Goal: Task Accomplishment & Management: Manage account settings

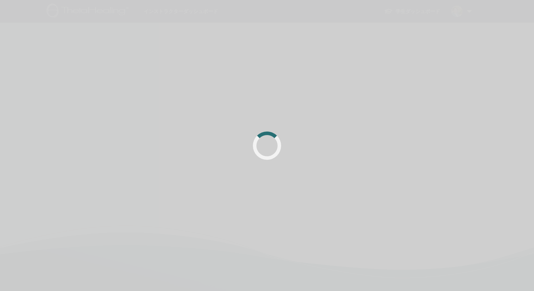
scroll to position [56, 0]
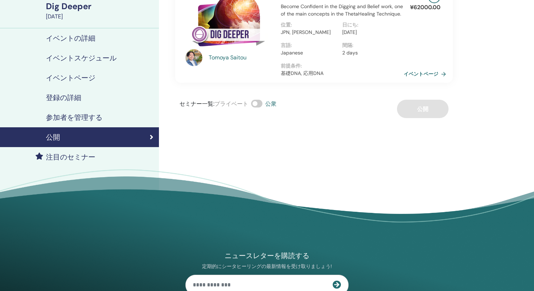
click at [79, 56] on h4 "イベントスケジュール" at bounding box center [81, 58] width 71 height 8
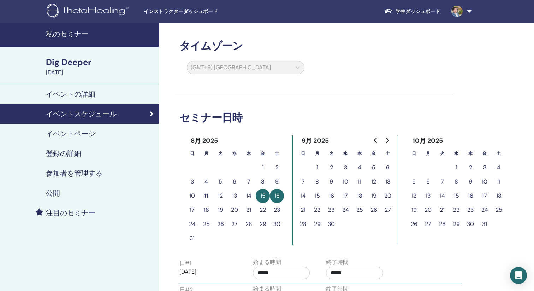
click at [72, 32] on h4 "私のセミナー" at bounding box center [100, 34] width 109 height 8
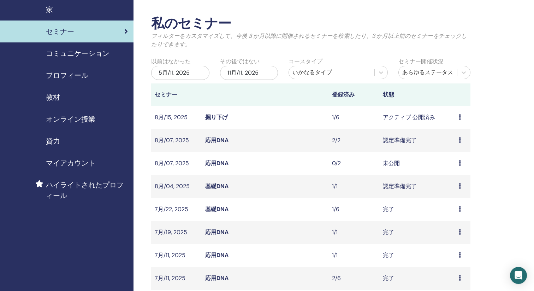
scroll to position [36, 0]
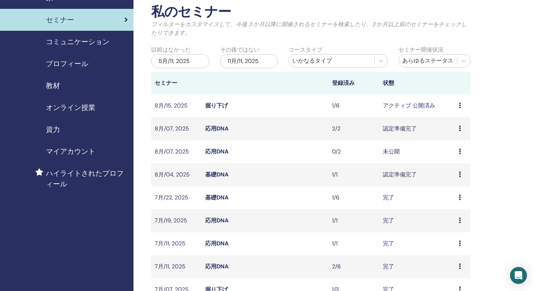
click at [215, 131] on link "応用DNA" at bounding box center [216, 128] width 23 height 7
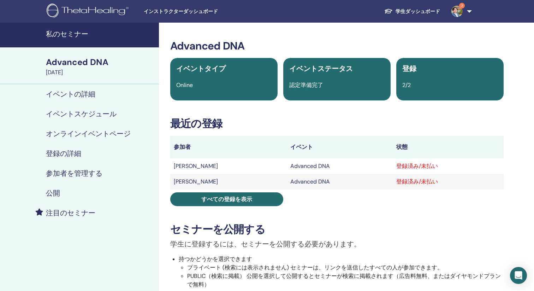
click at [78, 155] on h4 "登録の詳細" at bounding box center [63, 153] width 35 height 8
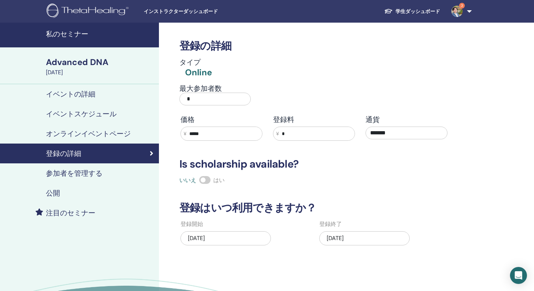
click at [126, 176] on div "参加者を管理する" at bounding box center [80, 173] width 148 height 8
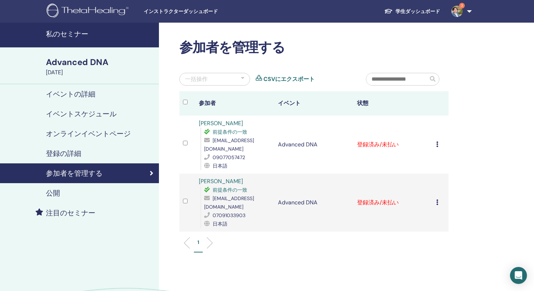
click at [435, 141] on td "登録をキャンセルする 自動認証しない 有料としてマーク 未払いとしてマーク 不在としてマーク 完了して認定する 証明書のダウンロード" at bounding box center [441, 144] width 16 height 58
click at [437, 141] on icon at bounding box center [437, 144] width 2 height 6
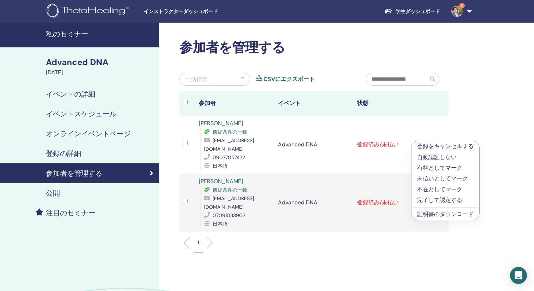
click at [444, 198] on p "完了して認定する" at bounding box center [445, 200] width 56 height 8
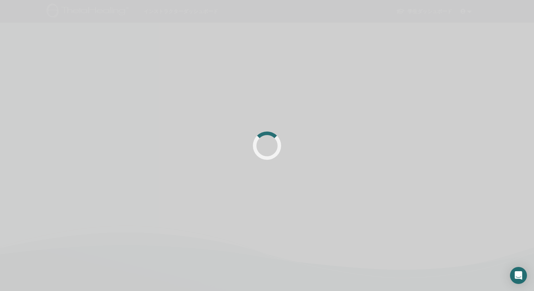
click at [438, 193] on div at bounding box center [267, 145] width 534 height 291
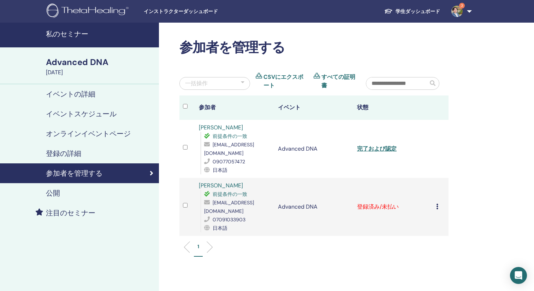
click at [437, 203] on icon at bounding box center [437, 206] width 2 height 6
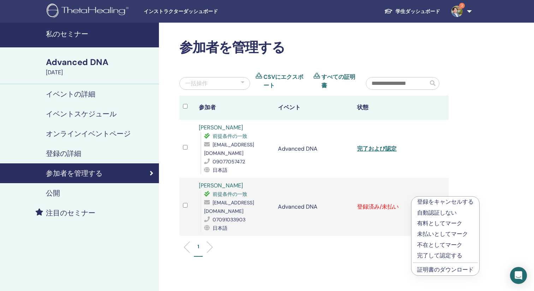
click at [445, 255] on p "完了して認定する" at bounding box center [445, 255] width 56 height 8
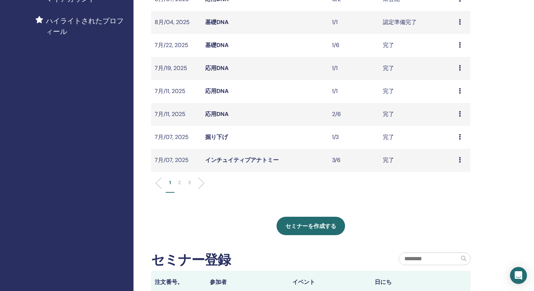
scroll to position [195, 0]
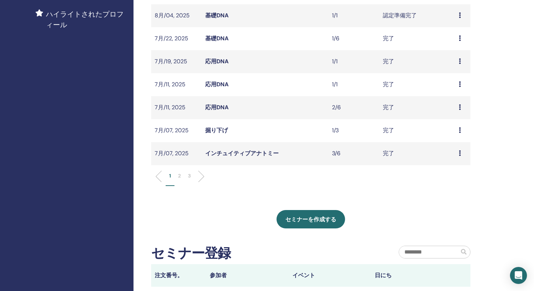
click at [179, 174] on p "2" at bounding box center [179, 175] width 3 height 7
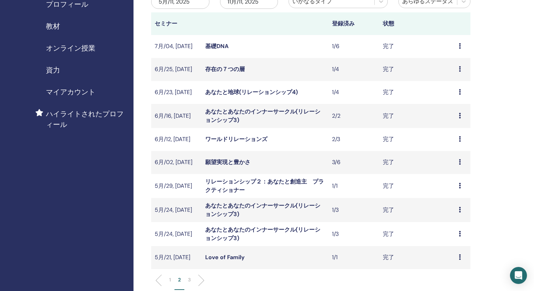
scroll to position [93, 0]
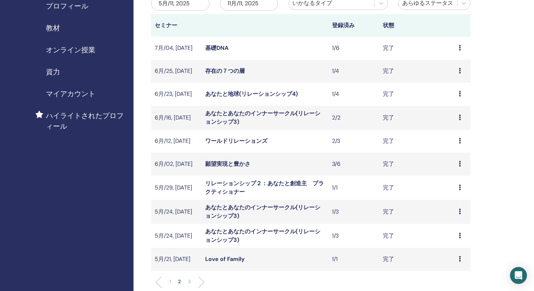
click at [171, 280] on li "1" at bounding box center [170, 285] width 9 height 14
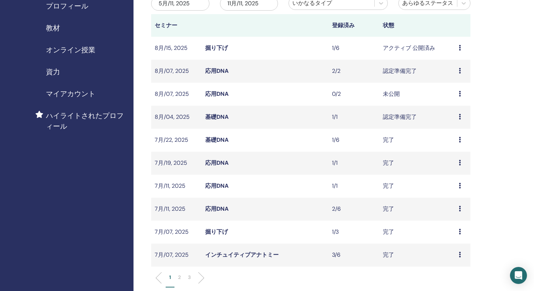
click at [179, 276] on p "2" at bounding box center [179, 276] width 3 height 7
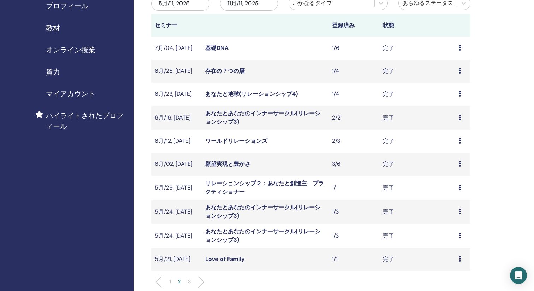
click at [189, 279] on p "3" at bounding box center [189, 281] width 3 height 7
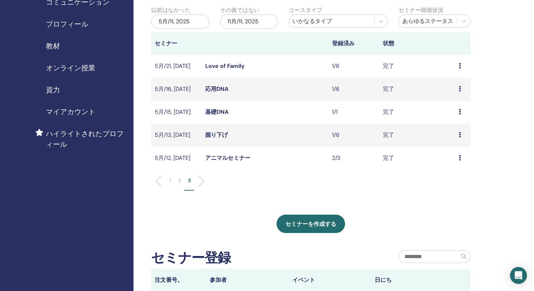
scroll to position [50, 0]
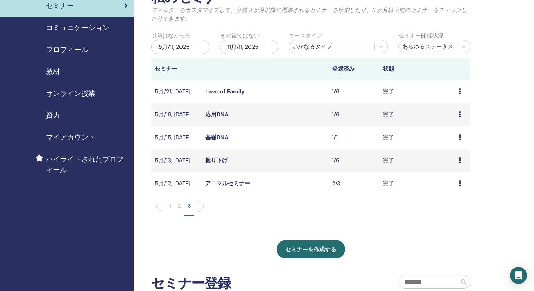
click at [199, 205] on li at bounding box center [198, 206] width 12 height 12
click at [202, 205] on li at bounding box center [198, 206] width 12 height 12
click at [213, 185] on link "アニマルセミナー" at bounding box center [227, 182] width 45 height 7
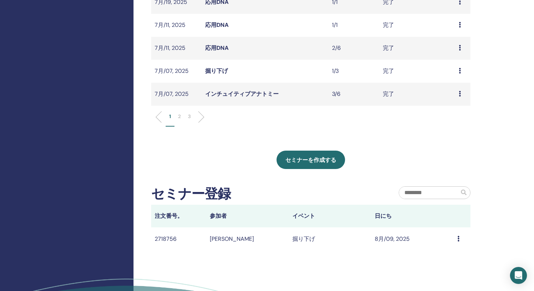
scroll to position [253, 0]
click at [179, 114] on p "2" at bounding box center [179, 116] width 3 height 7
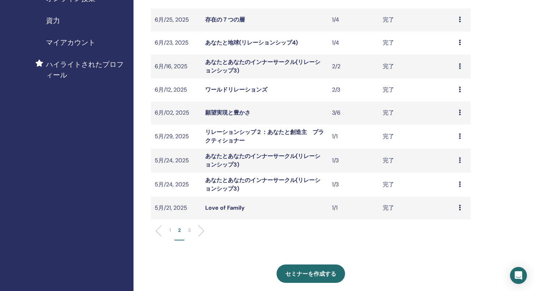
scroll to position [144, 0]
click at [214, 163] on link "あなたとあなたのインナーサークル(リレーションシップ3)" at bounding box center [262, 161] width 115 height 16
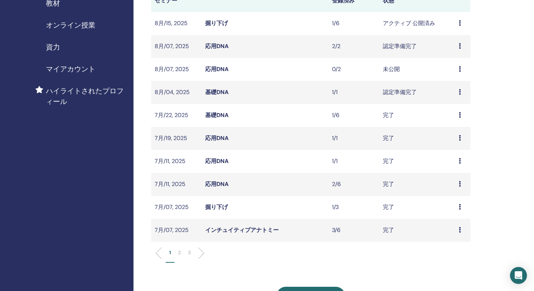
scroll to position [119, 0]
click at [178, 252] on li "2" at bounding box center [179, 255] width 10 height 14
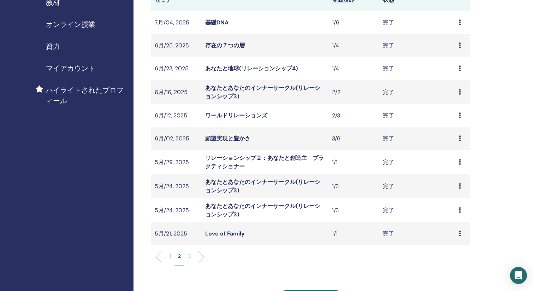
click at [217, 95] on link "あなたとあなたのインナーサークル(リレーションシップ3)" at bounding box center [262, 92] width 115 height 16
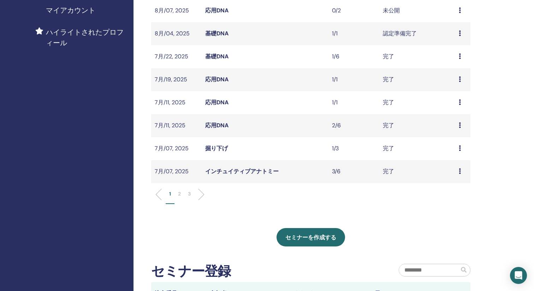
scroll to position [240, 0]
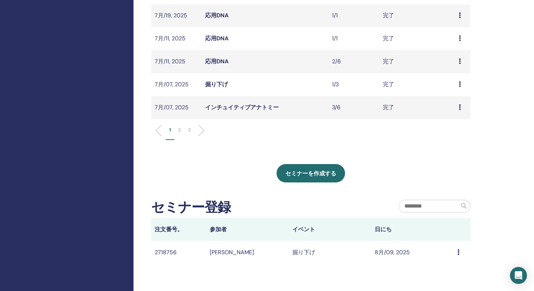
click at [190, 131] on p "3" at bounding box center [189, 129] width 3 height 7
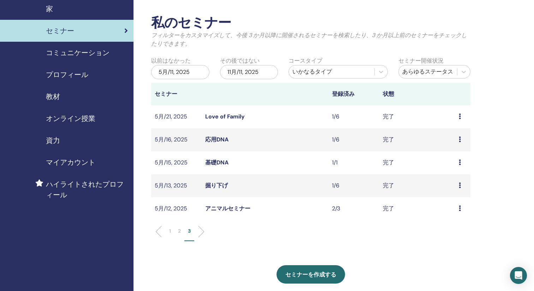
scroll to position [16, 0]
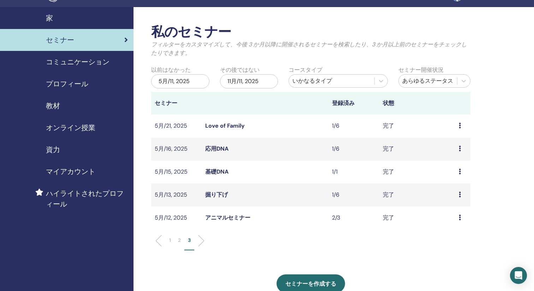
click at [243, 83] on div "11月/11, 2025" at bounding box center [249, 81] width 58 height 14
click at [181, 82] on div "5月/11, 2025" at bounding box center [180, 81] width 58 height 14
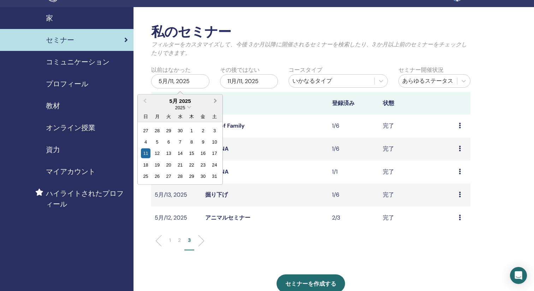
click at [215, 100] on span "Next Month" at bounding box center [215, 100] width 0 height 7
click at [145, 99] on span "Previous Month" at bounding box center [145, 100] width 0 height 7
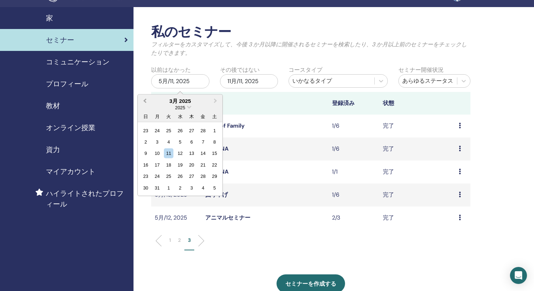
click at [145, 99] on span "Previous Month" at bounding box center [145, 100] width 0 height 7
click at [215, 100] on span "Next Month" at bounding box center [215, 100] width 0 height 7
click at [144, 132] on div "1" at bounding box center [146, 130] width 10 height 10
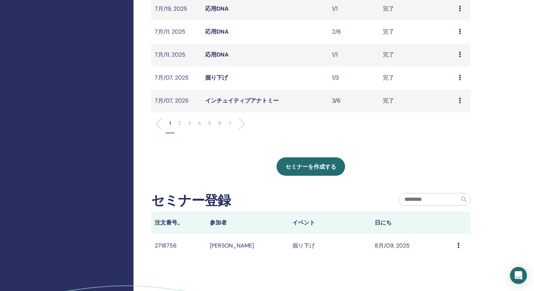
scroll to position [282, 0]
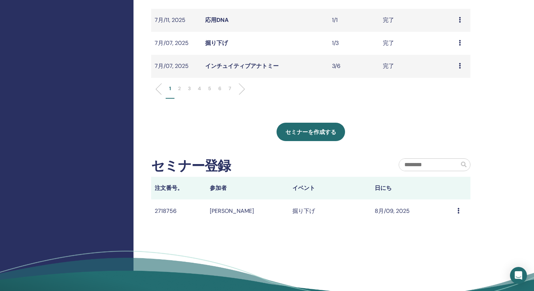
click at [203, 88] on li "4" at bounding box center [199, 92] width 10 height 14
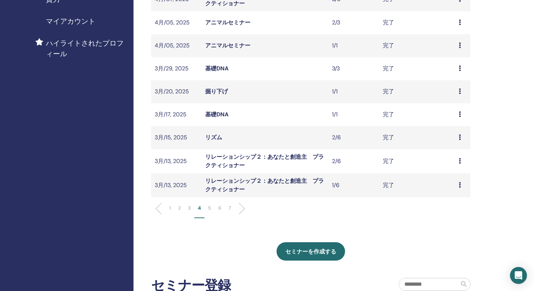
scroll to position [168, 0]
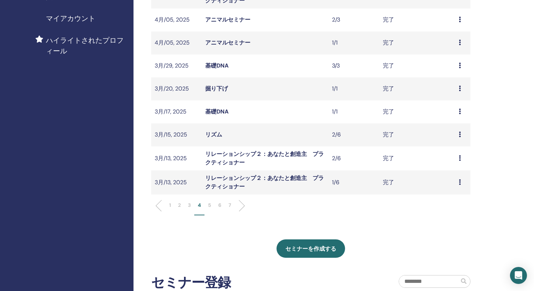
click at [212, 202] on li "5" at bounding box center [209, 208] width 10 height 14
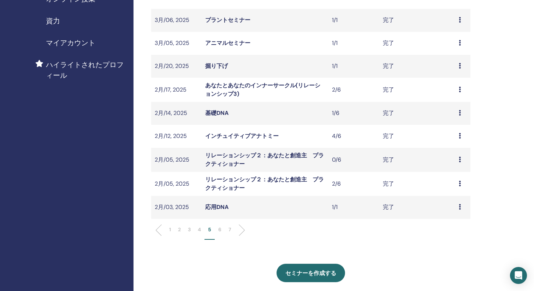
scroll to position [146, 0]
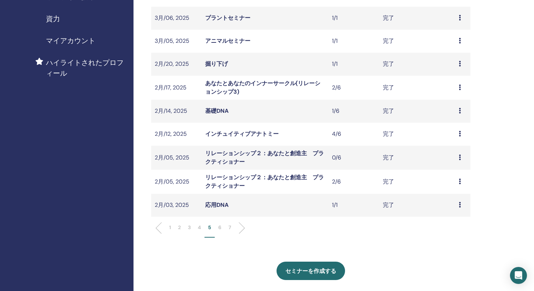
click at [201, 226] on li "4" at bounding box center [199, 231] width 10 height 14
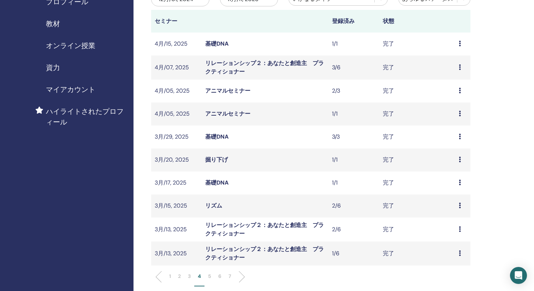
scroll to position [127, 0]
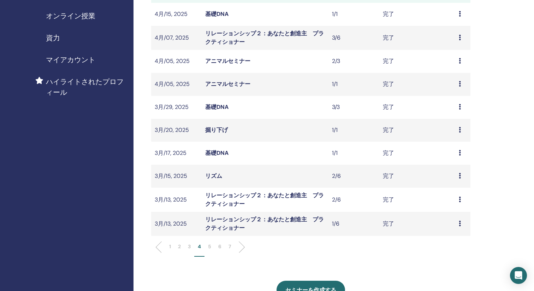
click at [190, 243] on p "3" at bounding box center [189, 246] width 3 height 7
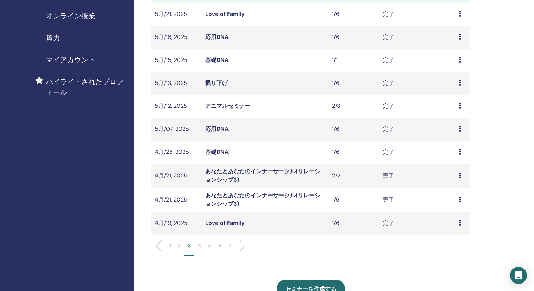
click at [237, 193] on link "あなたとあなたのインナーサークル(リレーションシップ3)" at bounding box center [262, 199] width 115 height 16
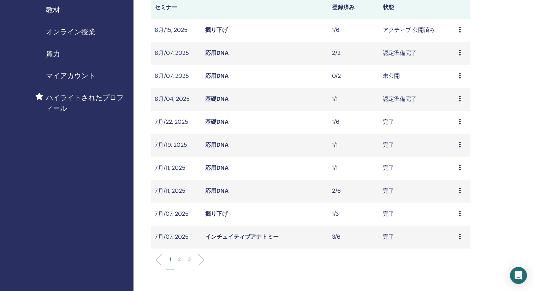
scroll to position [110, 0]
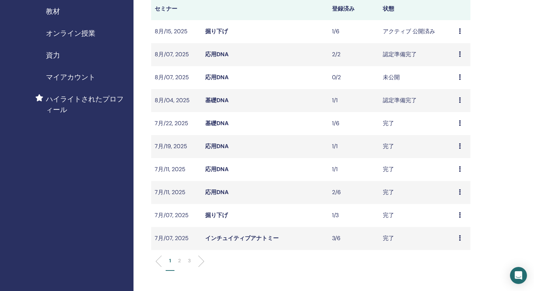
click at [179, 259] on p "2" at bounding box center [179, 260] width 3 height 7
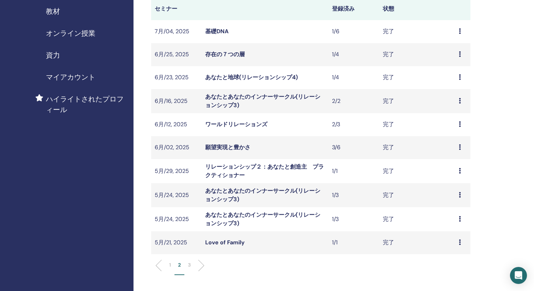
click at [230, 96] on link "あなたとあなたのインナーサークル(リレーションシップ3)" at bounding box center [262, 101] width 115 height 16
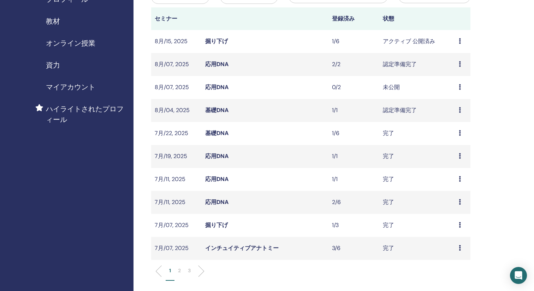
scroll to position [101, 0]
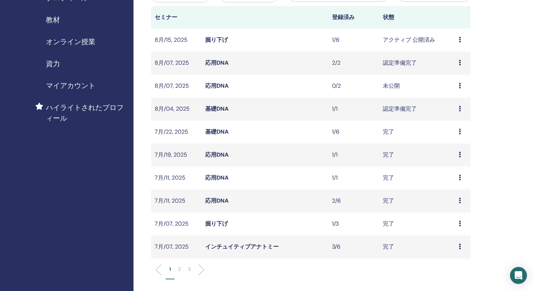
click at [177, 271] on li "2" at bounding box center [179, 272] width 10 height 14
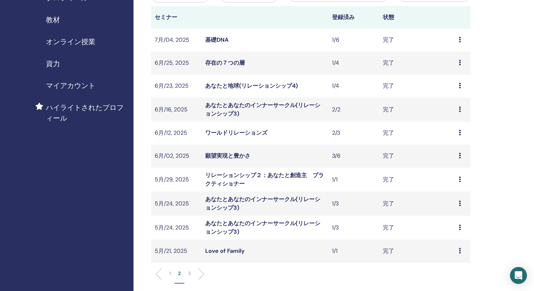
click at [228, 222] on link "あなたとあなたのインナーサークル(リレーションシップ3)" at bounding box center [262, 227] width 115 height 16
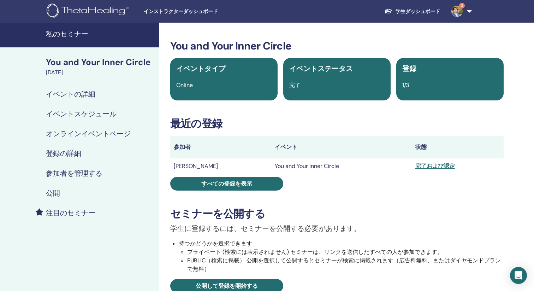
click at [103, 175] on div "参加者を管理する" at bounding box center [80, 173] width 148 height 8
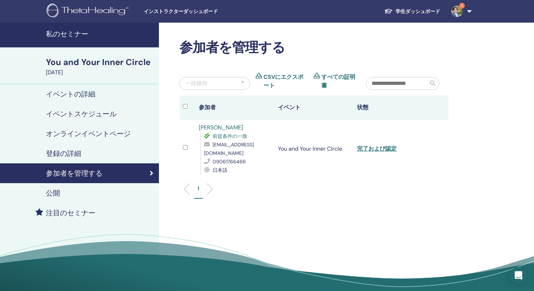
click at [226, 128] on link "Makiko Akagi" at bounding box center [221, 127] width 44 height 7
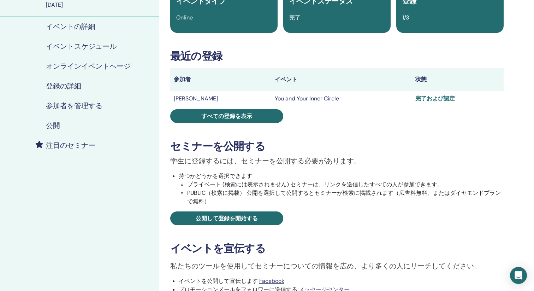
scroll to position [67, 0]
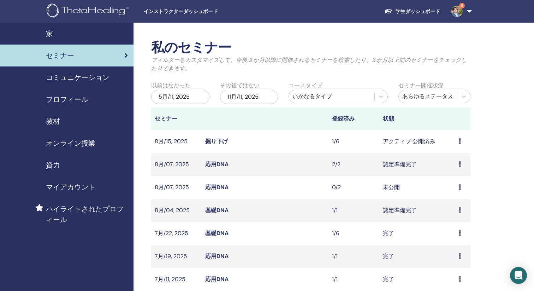
click at [49, 31] on span "家" at bounding box center [49, 33] width 7 height 11
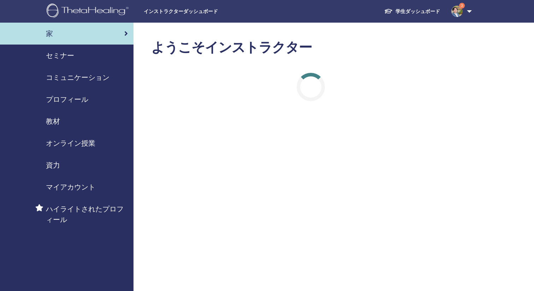
click at [91, 12] on img at bounding box center [89, 12] width 84 height 16
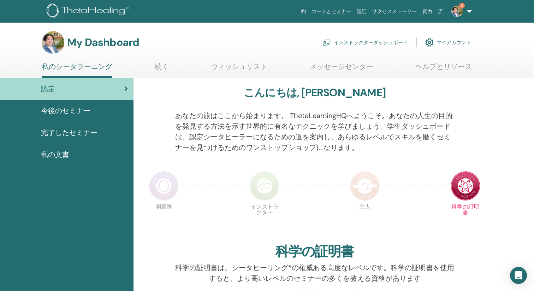
click at [368, 44] on link "インストラクターダッシュボード" at bounding box center [364, 43] width 85 height 16
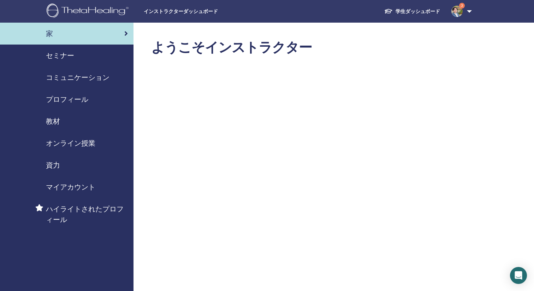
click at [89, 52] on div "セミナー" at bounding box center [67, 55] width 122 height 11
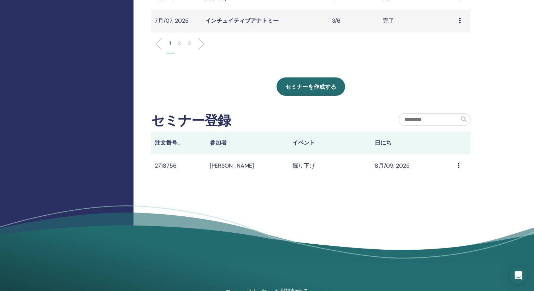
scroll to position [271, 0]
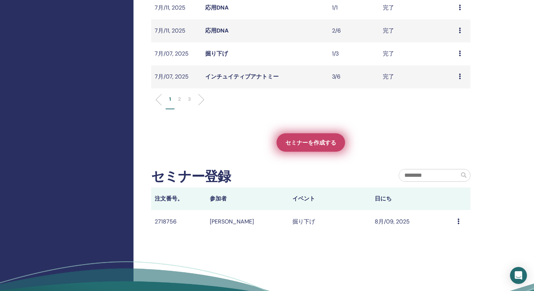
click at [286, 142] on span "セミナーを作成する" at bounding box center [310, 142] width 51 height 7
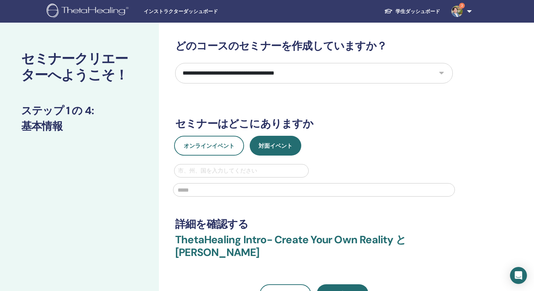
click at [280, 69] on select "**********" at bounding box center [314, 73] width 278 height 20
select select "**"
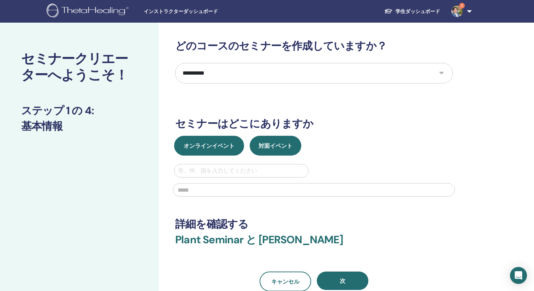
click at [225, 150] on button "オンラインイベント" at bounding box center [209, 146] width 70 height 20
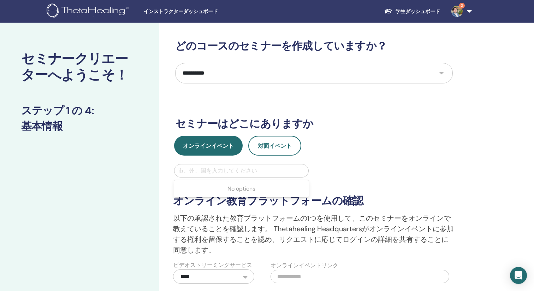
click at [225, 174] on div at bounding box center [241, 171] width 127 height 10
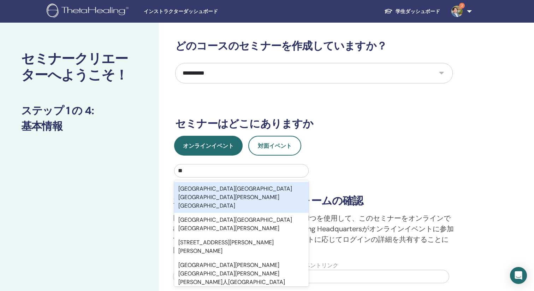
type input "*"
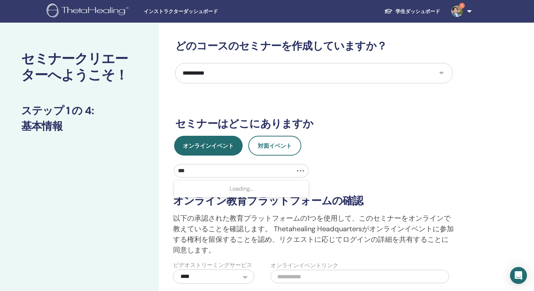
type input "****"
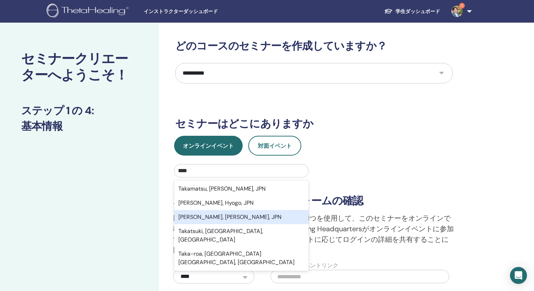
click at [216, 214] on div "Takasaki, Gumma, JPN" at bounding box center [241, 217] width 135 height 14
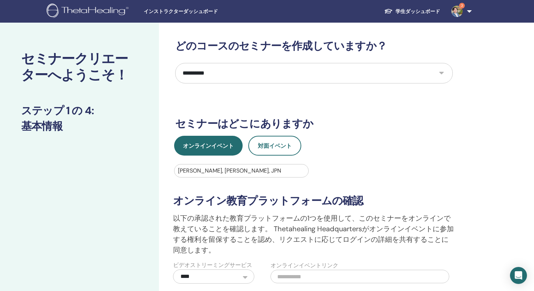
scroll to position [49, 0]
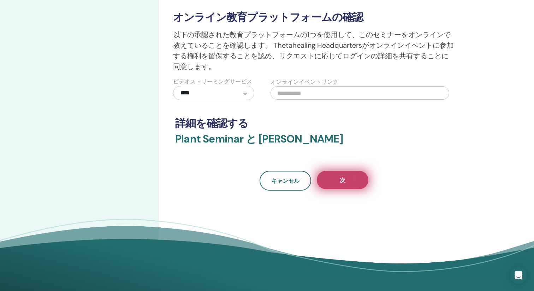
click at [347, 182] on button "次" at bounding box center [343, 180] width 52 height 18
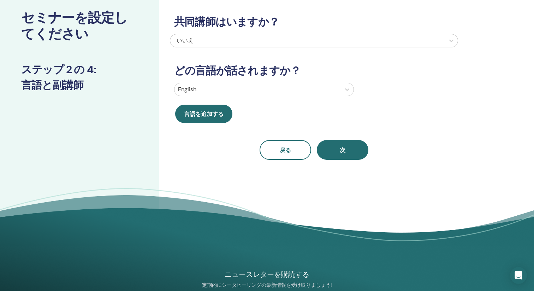
scroll to position [0, 0]
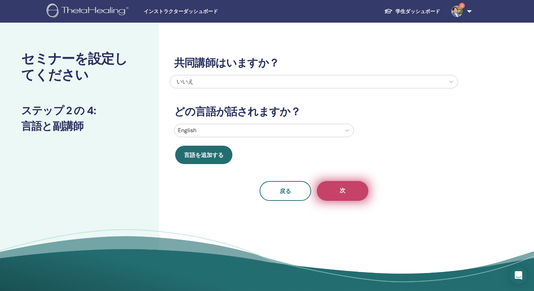
click at [362, 190] on button "次" at bounding box center [343, 191] width 52 height 20
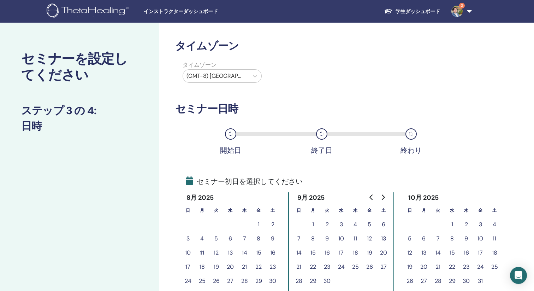
click at [203, 252] on button "11" at bounding box center [202, 252] width 14 height 14
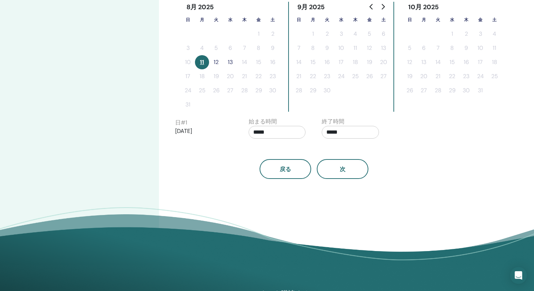
scroll to position [192, 0]
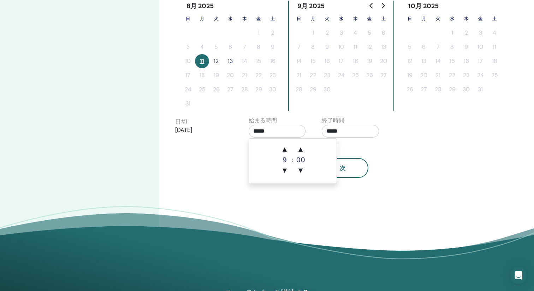
click at [297, 130] on input "*****" at bounding box center [277, 131] width 57 height 13
click at [281, 151] on span "▲" at bounding box center [285, 149] width 14 height 14
type input "*****"
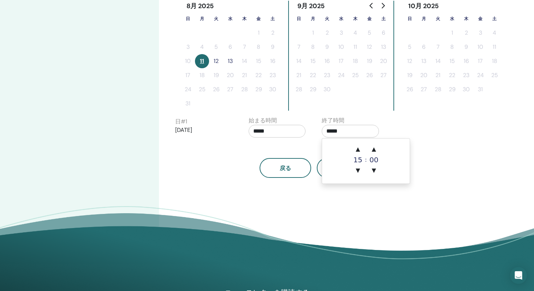
click at [355, 135] on input "*****" at bounding box center [350, 131] width 57 height 13
click at [355, 146] on span "▲" at bounding box center [358, 149] width 14 height 14
type input "*****"
click at [418, 129] on div "日 # 1 2025/08/11 始まる時間 ***** 終了時間 *****" at bounding box center [316, 128] width 293 height 25
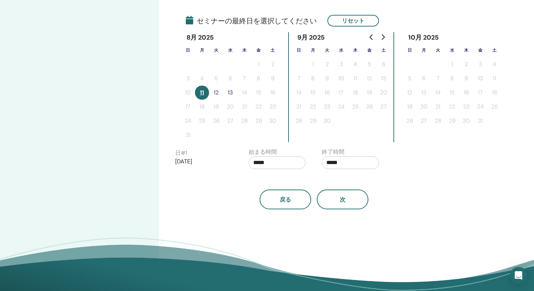
scroll to position [164, 0]
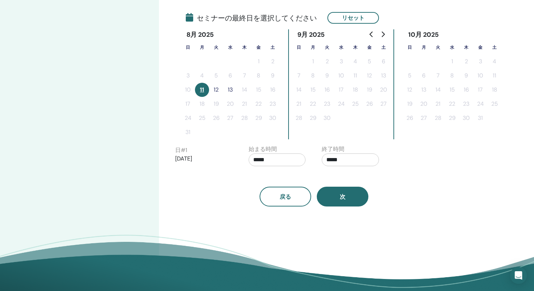
click at [350, 200] on button "次" at bounding box center [343, 196] width 52 height 20
click at [199, 91] on button "11" at bounding box center [202, 90] width 14 height 14
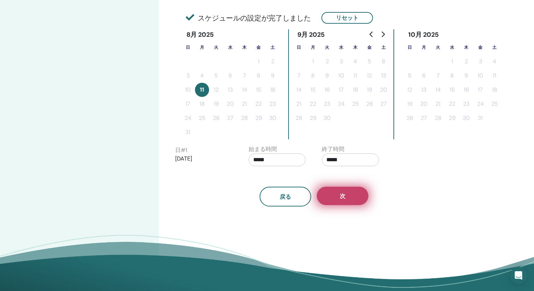
click at [335, 187] on button "次" at bounding box center [343, 195] width 52 height 18
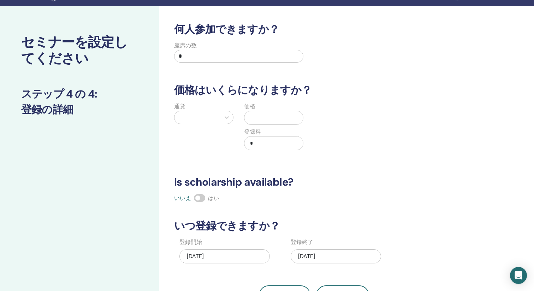
scroll to position [0, 0]
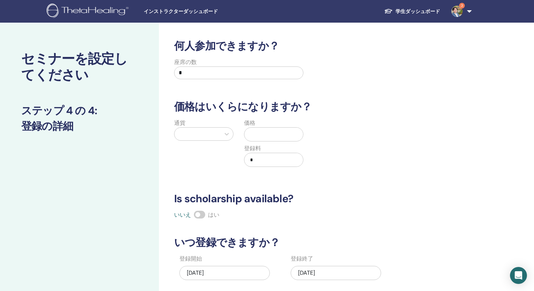
click at [257, 74] on input "*" at bounding box center [238, 72] width 129 height 13
type input "*"
click at [204, 133] on div at bounding box center [197, 134] width 39 height 10
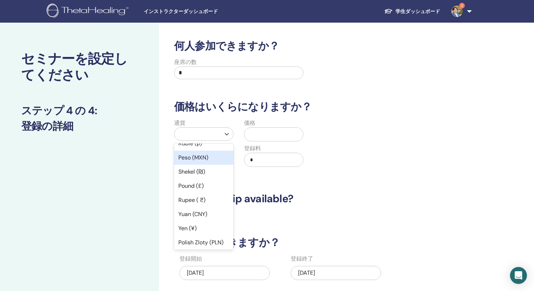
scroll to position [40, 0]
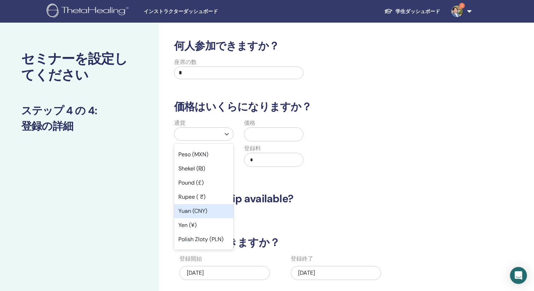
click at [193, 217] on div "Yuan (CNY)" at bounding box center [203, 211] width 59 height 14
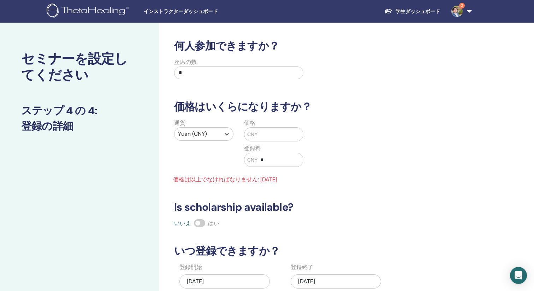
click at [211, 135] on div at bounding box center [197, 134] width 39 height 10
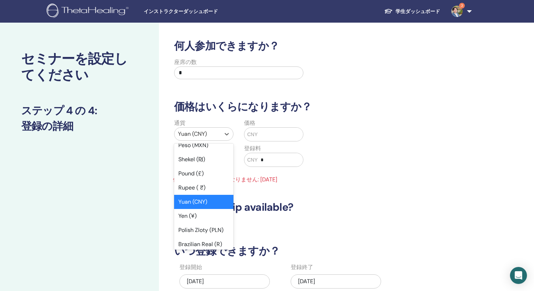
scroll to position [50, 0]
click at [208, 212] on div "Yen (¥)" at bounding box center [203, 215] width 59 height 14
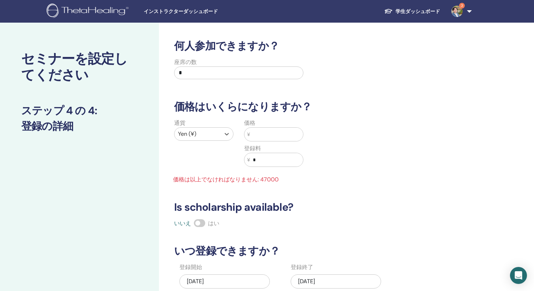
click at [270, 137] on input "text" at bounding box center [276, 133] width 53 height 13
type input "*"
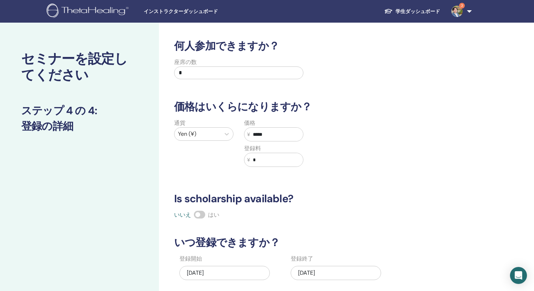
type input "*****"
click at [312, 148] on div "通貨 Yen (¥) 価格 ¥ ***** 登録料 ¥ *" at bounding box center [309, 147] width 288 height 56
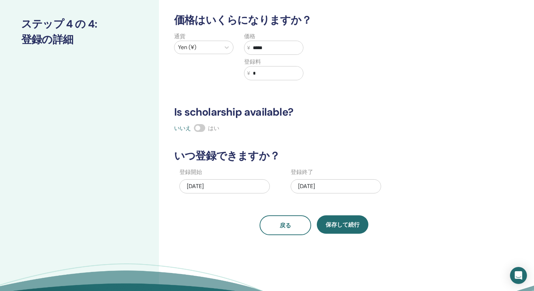
scroll to position [124, 0]
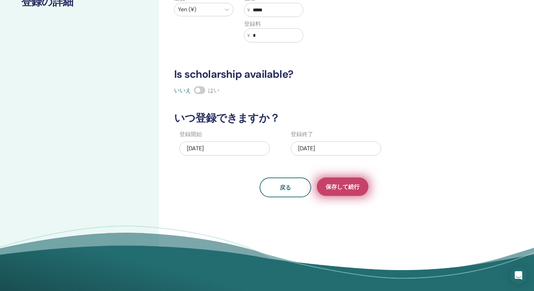
click at [346, 184] on span "保存して続行" at bounding box center [343, 186] width 34 height 7
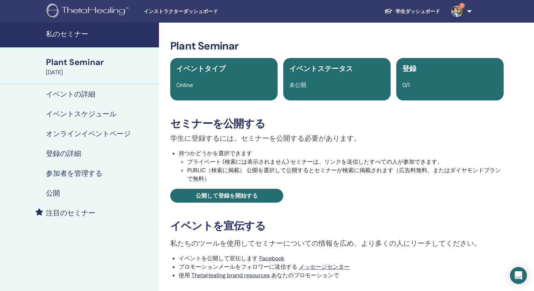
click at [60, 194] on h4 "公開" at bounding box center [53, 193] width 14 height 8
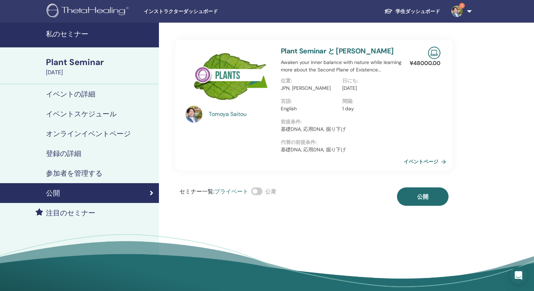
click at [256, 191] on span at bounding box center [256, 191] width 11 height 8
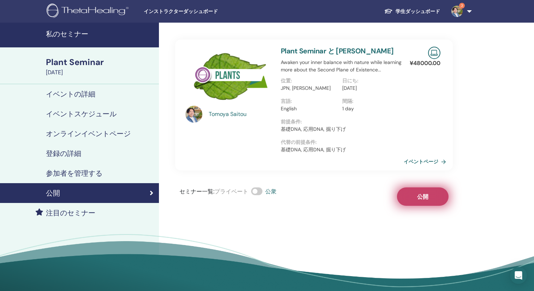
click at [425, 187] on button "公開" at bounding box center [423, 196] width 52 height 18
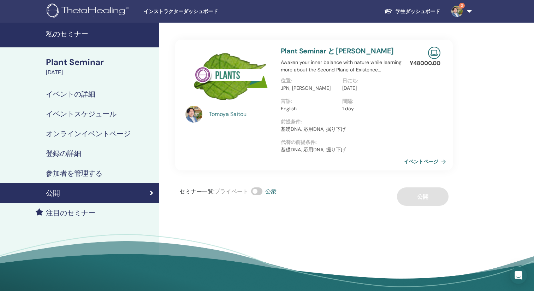
click at [437, 155] on div "¥ 48000.00 イベントページ" at bounding box center [431, 105] width 26 height 131
click at [437, 158] on link "イベントページ" at bounding box center [427, 161] width 45 height 11
